Goal: Transaction & Acquisition: Purchase product/service

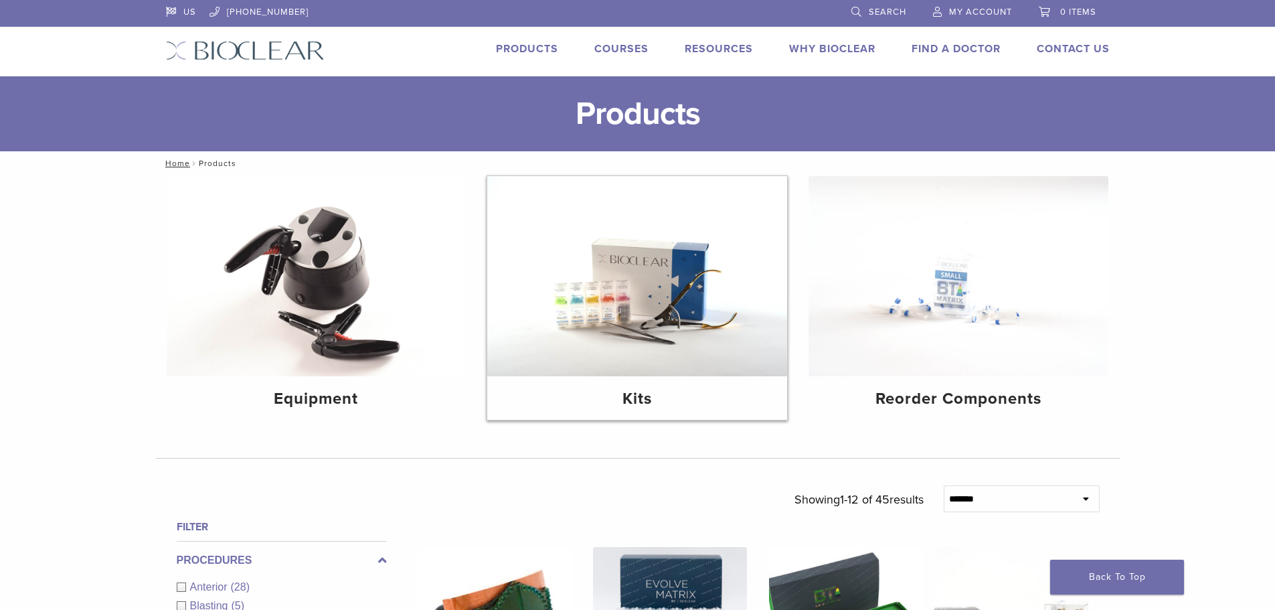
drag, startPoint x: 716, startPoint y: 338, endPoint x: 722, endPoint y: 331, distance: 9.0
click at [716, 337] on img at bounding box center [637, 276] width 300 height 200
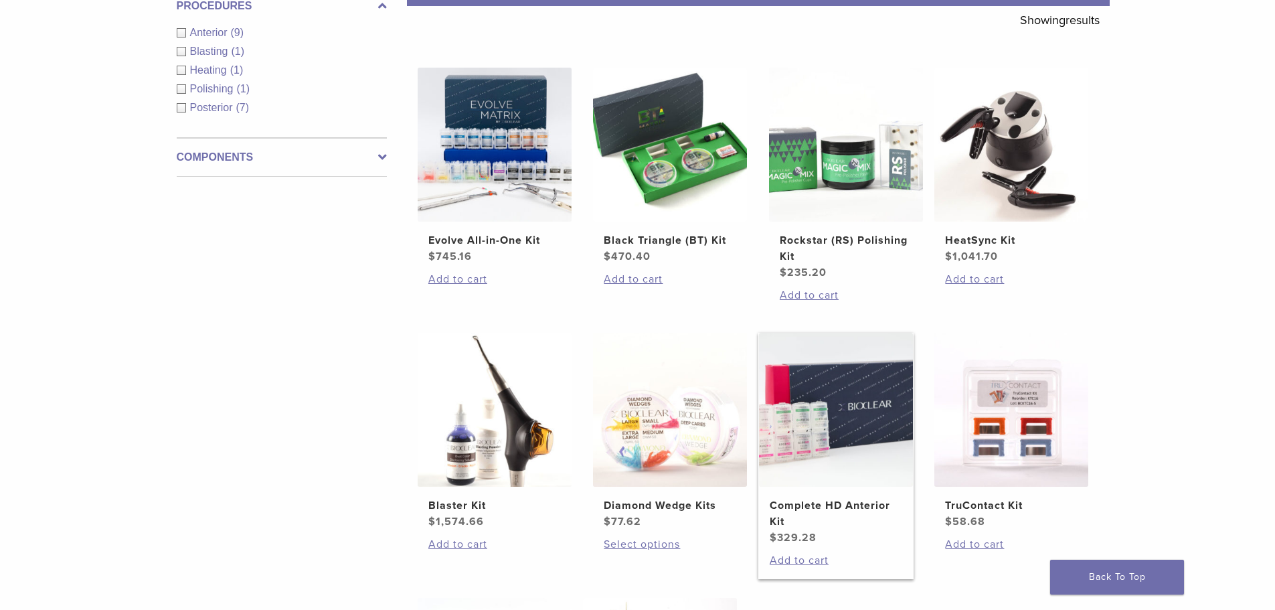
scroll to position [268, 0]
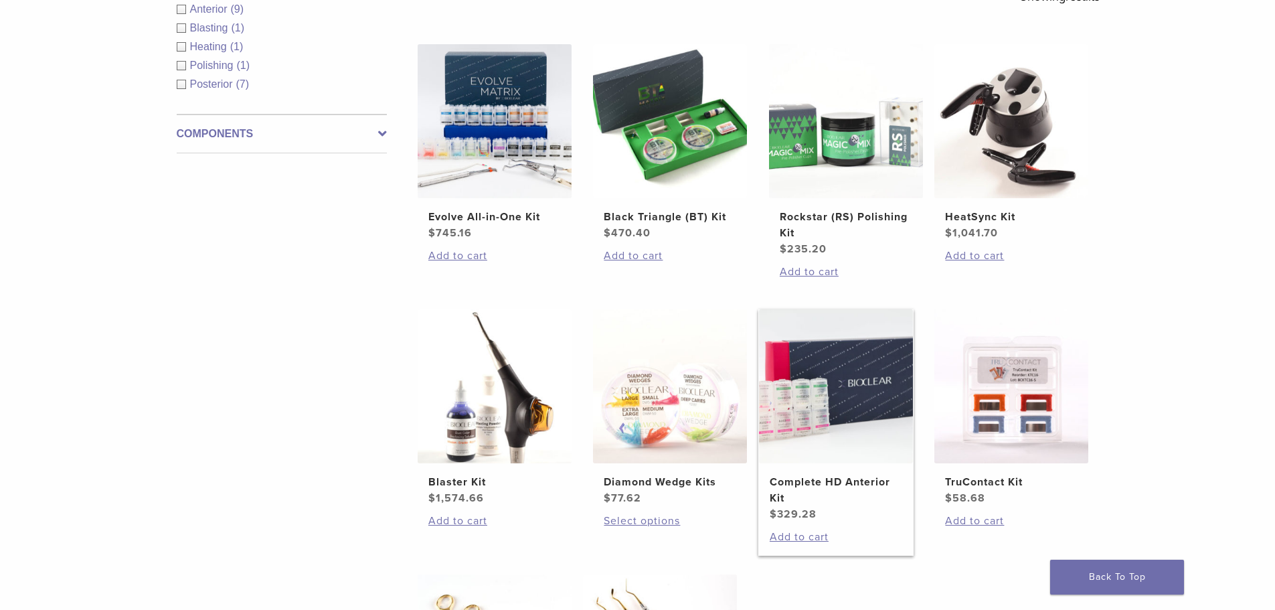
click at [843, 439] on img at bounding box center [836, 386] width 154 height 154
click at [732, 153] on img at bounding box center [670, 121] width 154 height 154
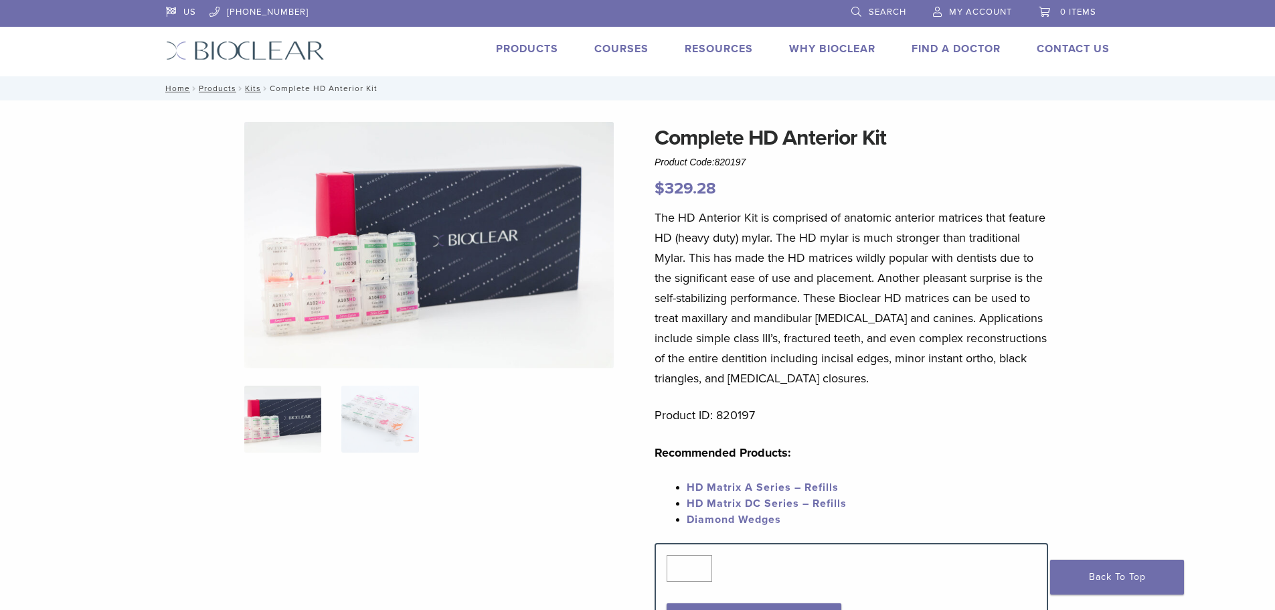
click at [362, 297] on img at bounding box center [429, 245] width 370 height 246
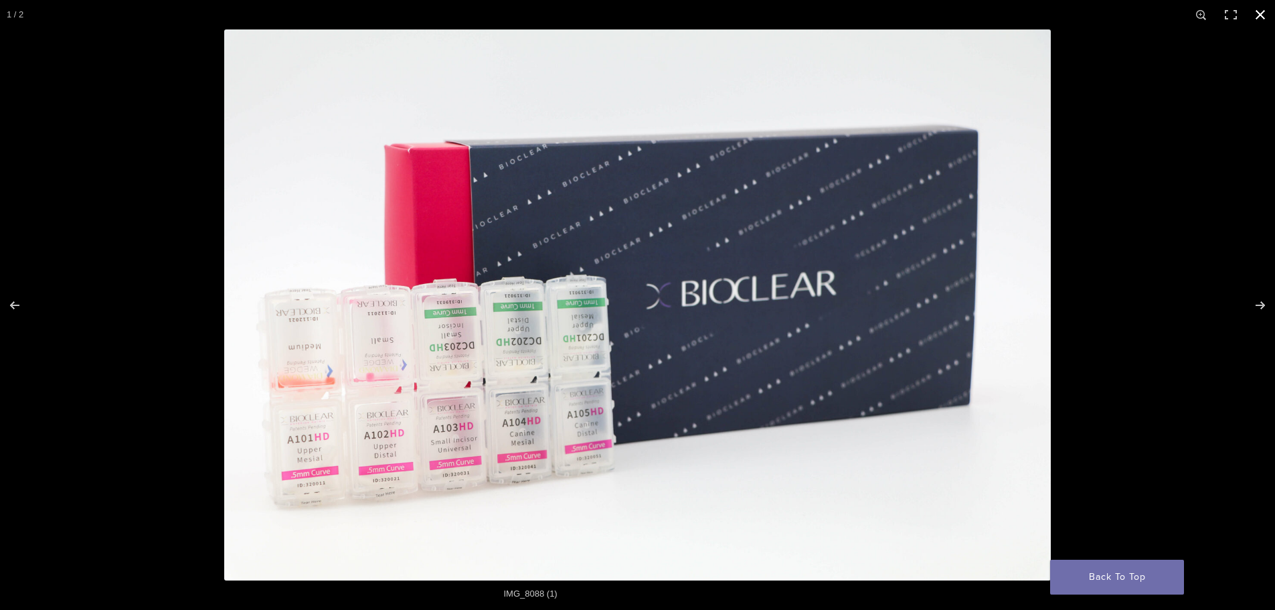
click at [1263, 11] on button "Close (Esc)" at bounding box center [1260, 14] width 29 height 29
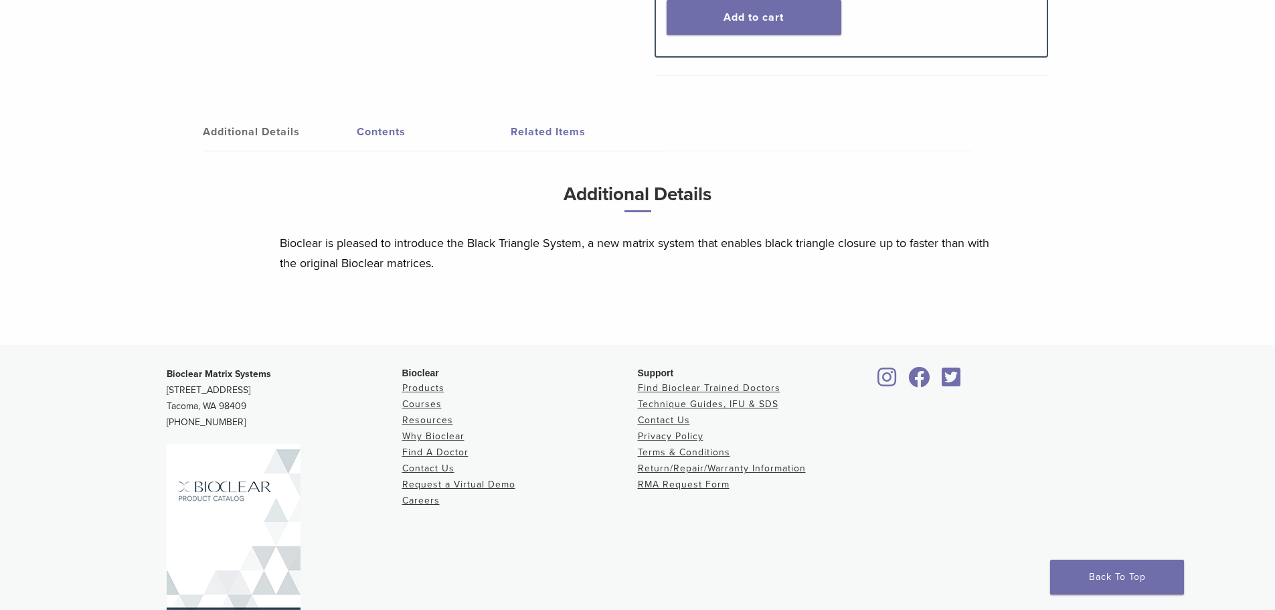
scroll to position [722, 0]
